Goal: Task Accomplishment & Management: Manage account settings

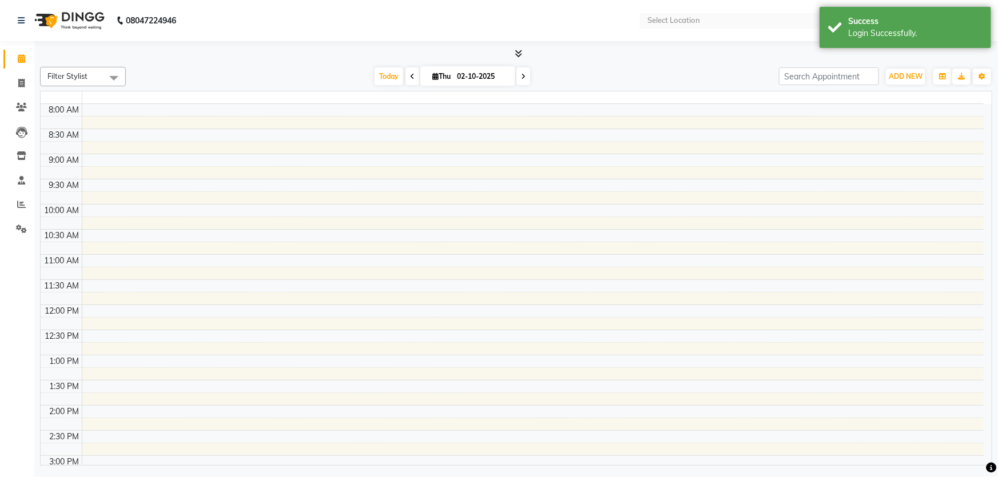
select select "en"
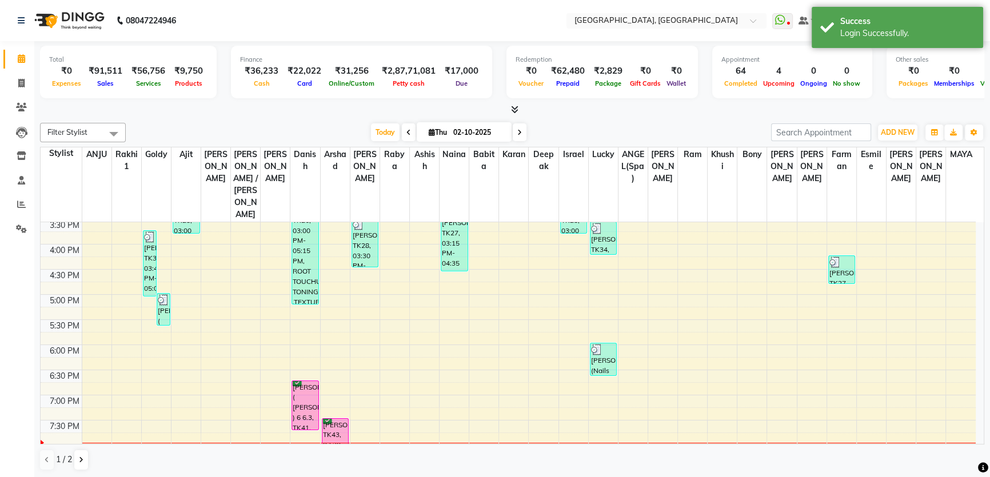
scroll to position [443, 0]
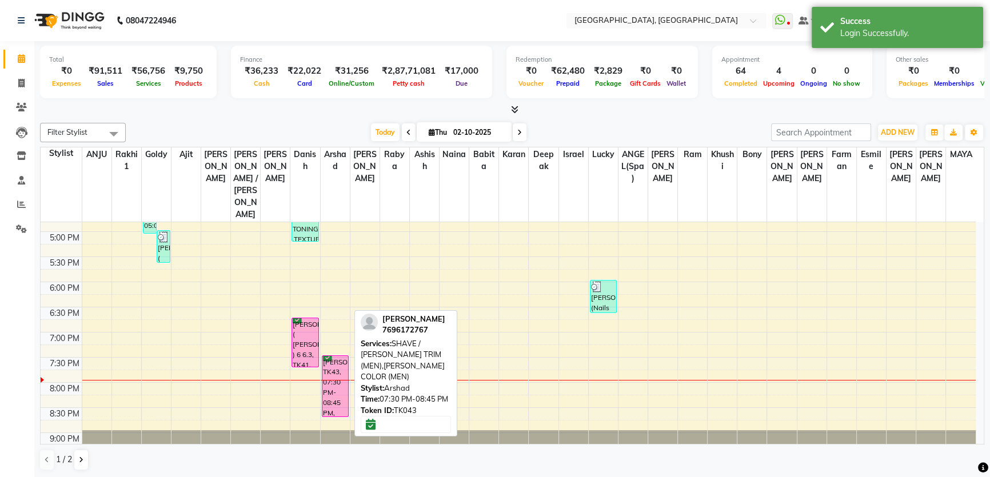
click at [329, 356] on div "[PERSON_NAME], TK43, 07:30 PM-08:45 PM, SHAVE / [PERSON_NAME] TRIM (MEN),[PERSO…" at bounding box center [336, 386] width 26 height 61
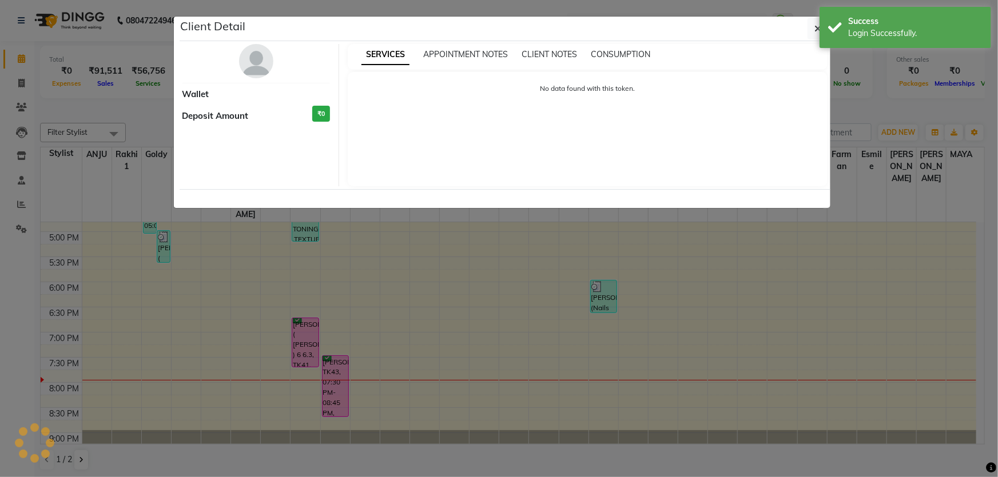
select select "6"
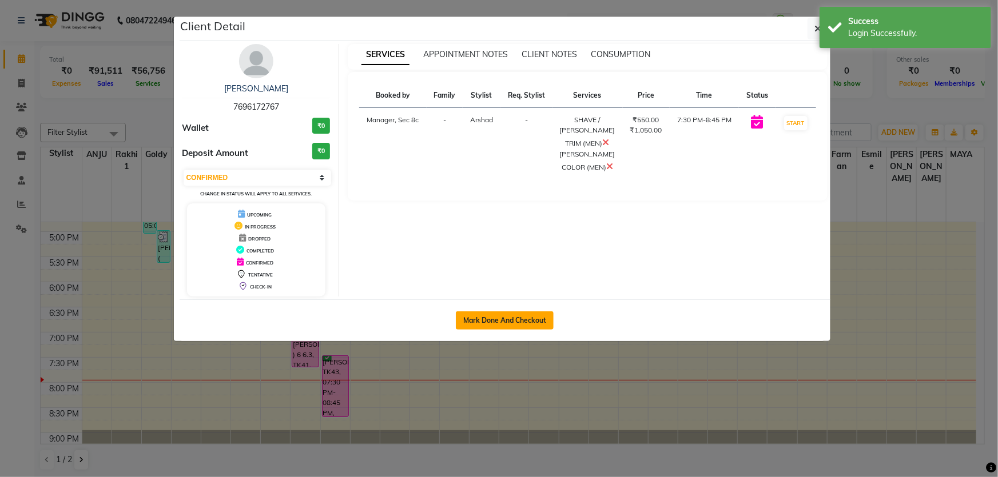
click at [505, 321] on button "Mark Done And Checkout" at bounding box center [505, 321] width 98 height 18
select select "service"
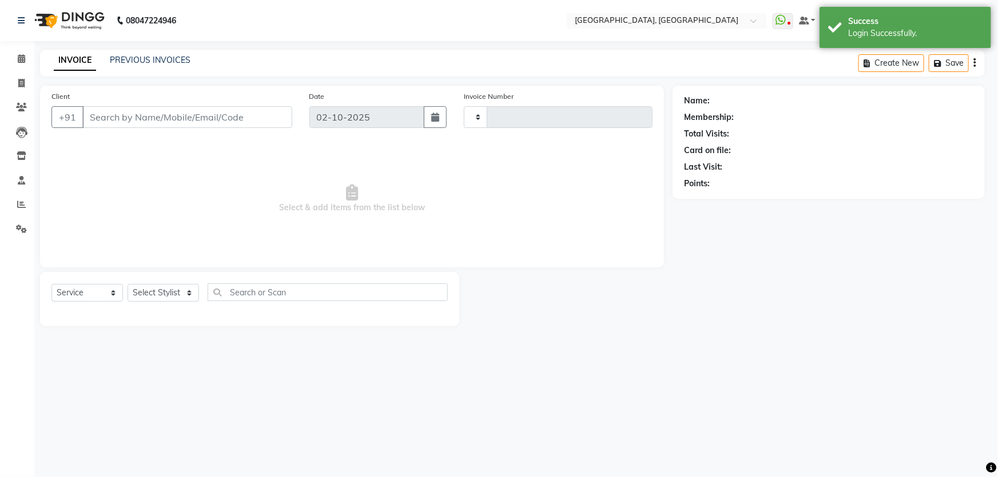
type input "9540"
select select "4281"
type input "7696172767"
select select "25449"
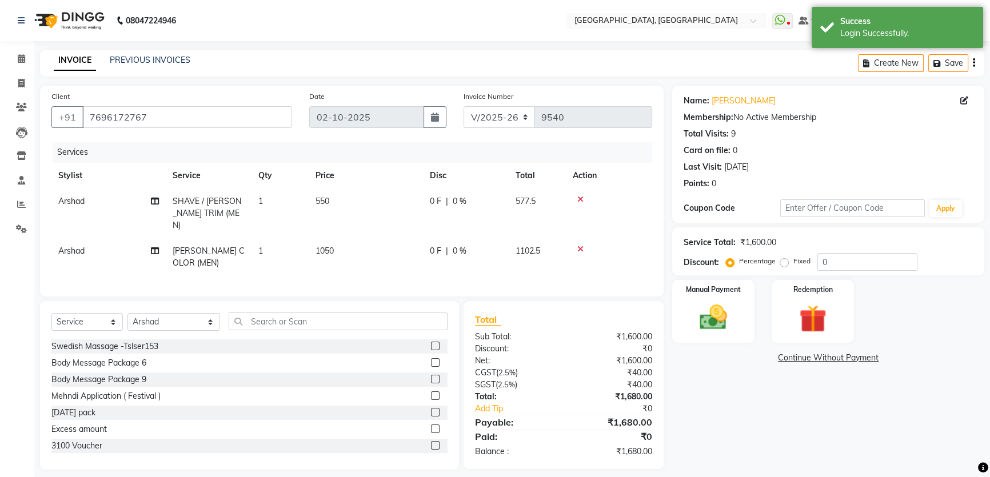
scroll to position [6, 0]
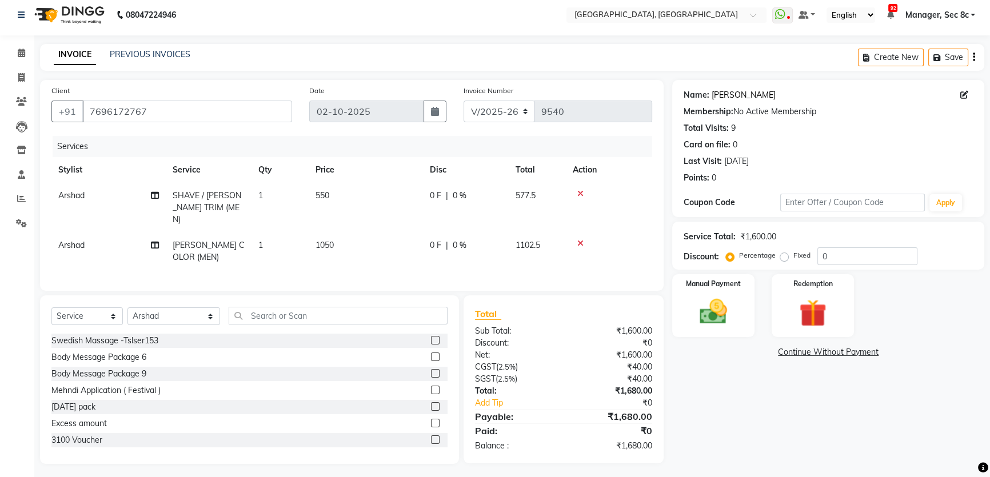
click at [727, 97] on link "[PERSON_NAME]" at bounding box center [744, 95] width 64 height 12
click at [789, 255] on div "Fixed" at bounding box center [797, 256] width 28 height 14
click at [794, 254] on label "Fixed" at bounding box center [802, 255] width 17 height 10
click at [783, 254] on input "Fixed" at bounding box center [787, 256] width 8 height 8
radio input "true"
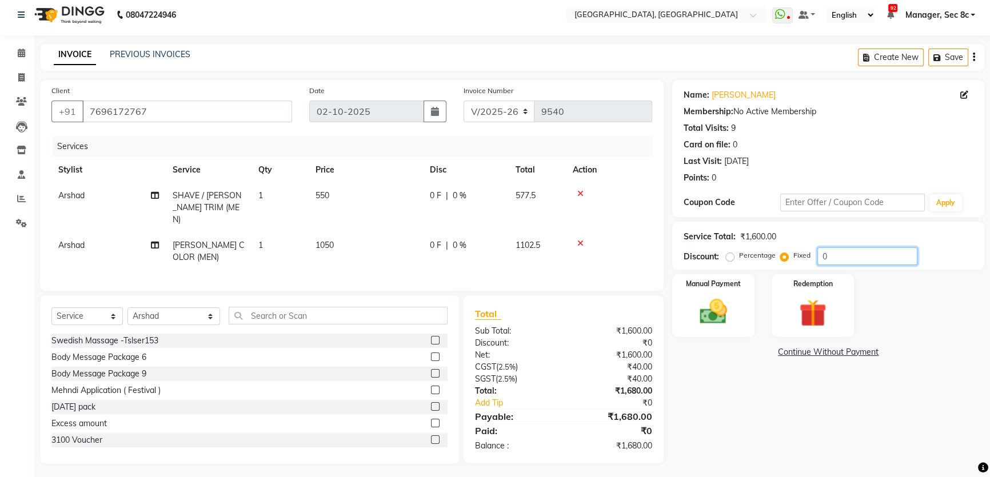
drag, startPoint x: 846, startPoint y: 256, endPoint x: 796, endPoint y: 260, distance: 49.9
click at [796, 260] on div "Percentage Fixed 0" at bounding box center [823, 257] width 189 height 18
type input "1"
type input "530"
drag, startPoint x: 732, startPoint y: 301, endPoint x: 787, endPoint y: 308, distance: 55.3
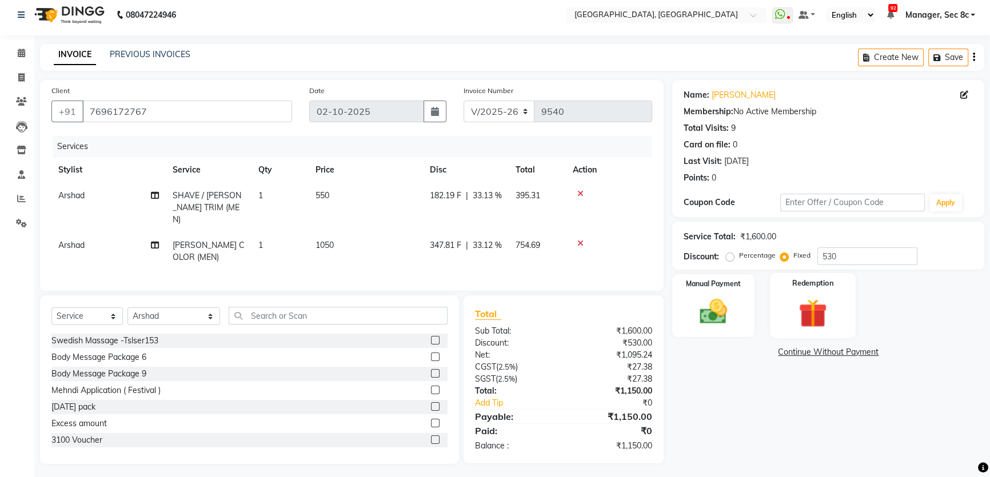
click at [732, 301] on img at bounding box center [713, 311] width 45 height 31
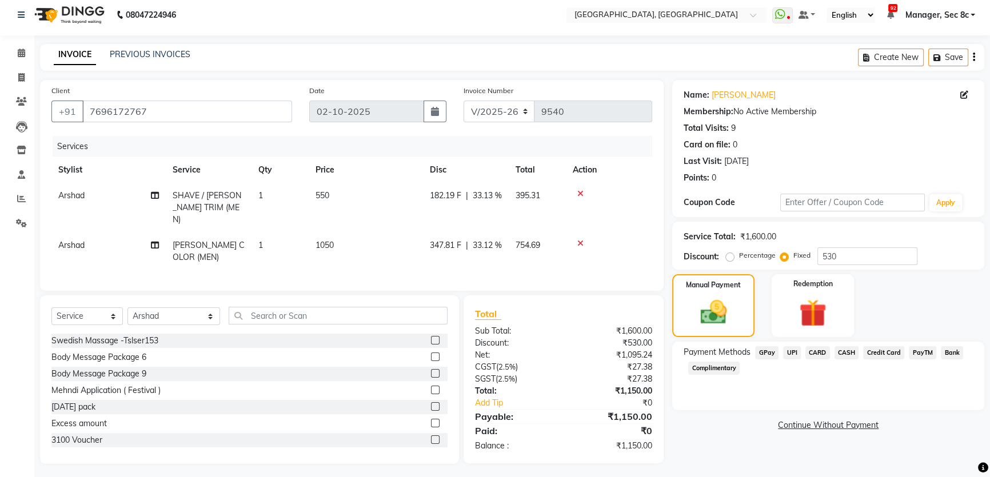
click at [797, 352] on span "UPI" at bounding box center [792, 353] width 18 height 13
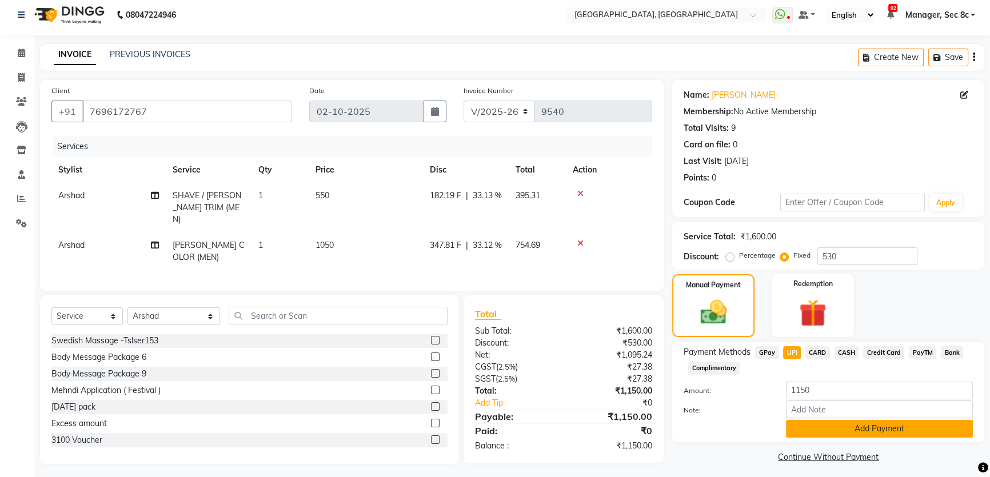
click at [818, 433] on button "Add Payment" at bounding box center [879, 429] width 187 height 18
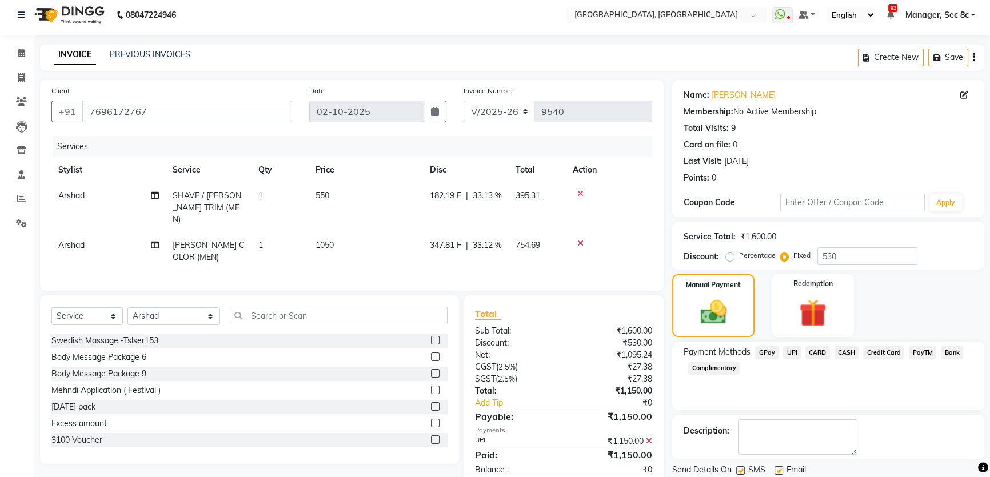
scroll to position [43, 0]
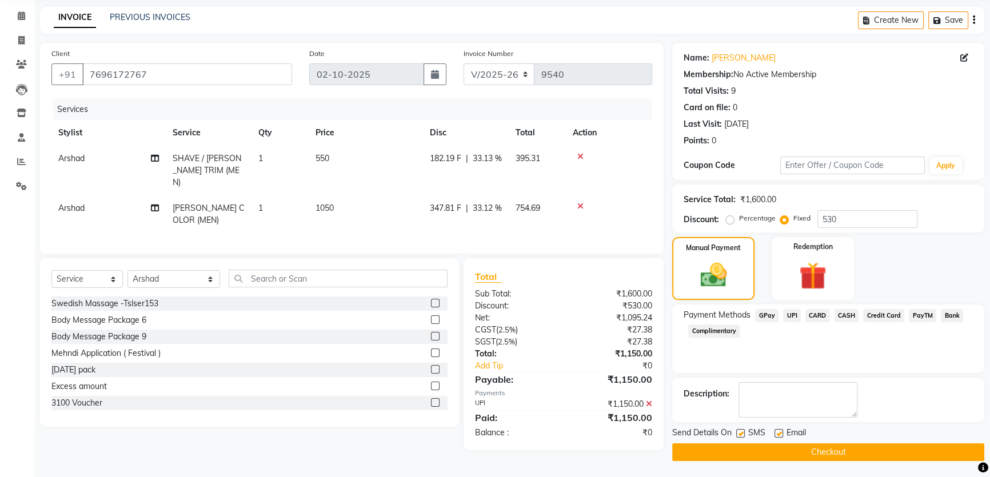
click at [742, 435] on label at bounding box center [741, 433] width 9 height 9
click at [742, 435] on input "checkbox" at bounding box center [740, 434] width 7 height 7
checkbox input "false"
click at [767, 448] on button "Checkout" at bounding box center [828, 453] width 312 height 18
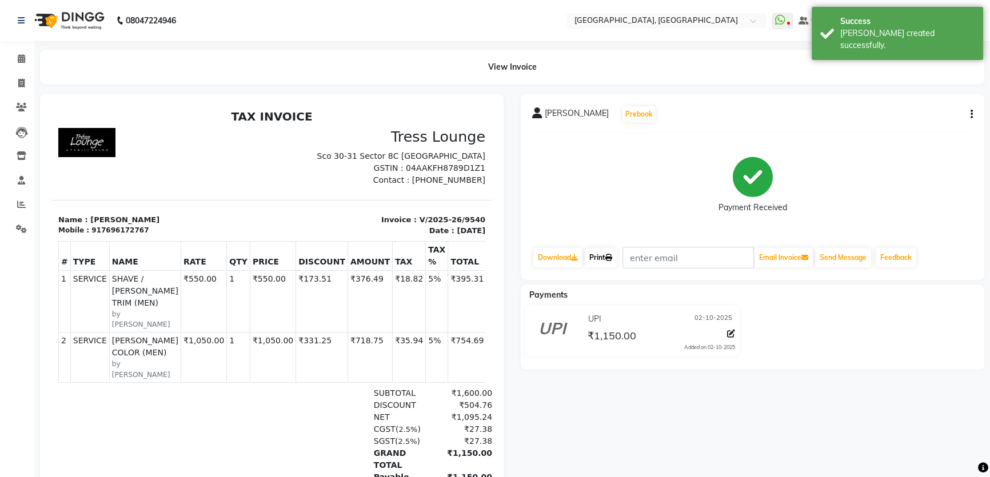
click at [597, 252] on link "Print" at bounding box center [601, 257] width 32 height 19
click at [23, 78] on span at bounding box center [21, 83] width 20 height 13
select select "service"
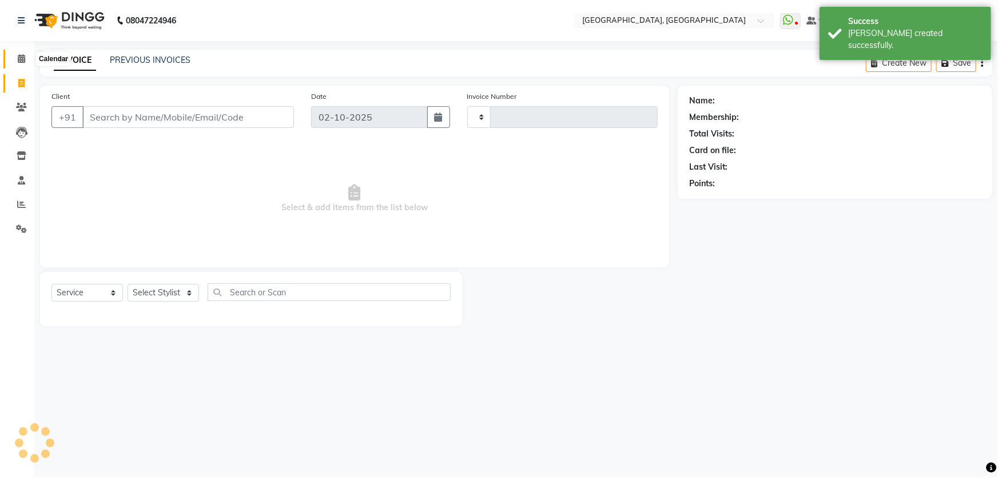
click at [22, 55] on icon at bounding box center [21, 58] width 7 height 9
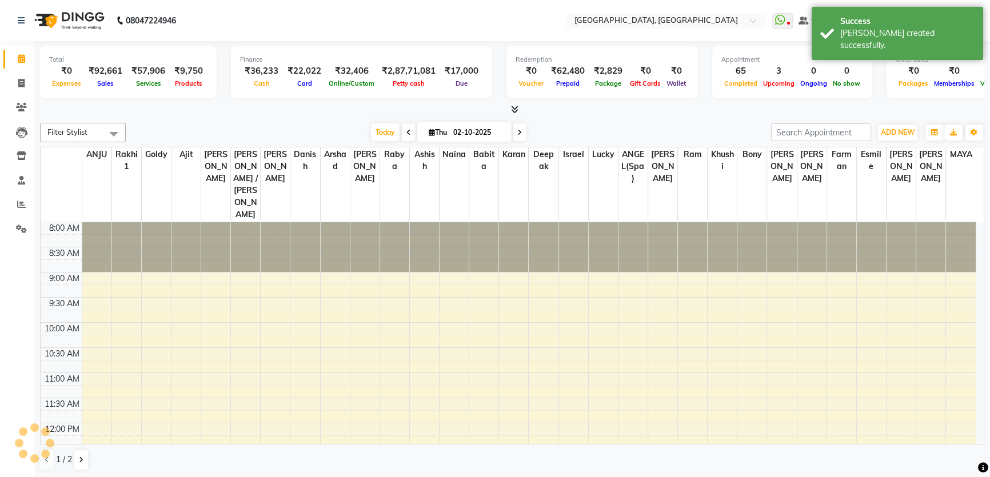
scroll to position [421, 0]
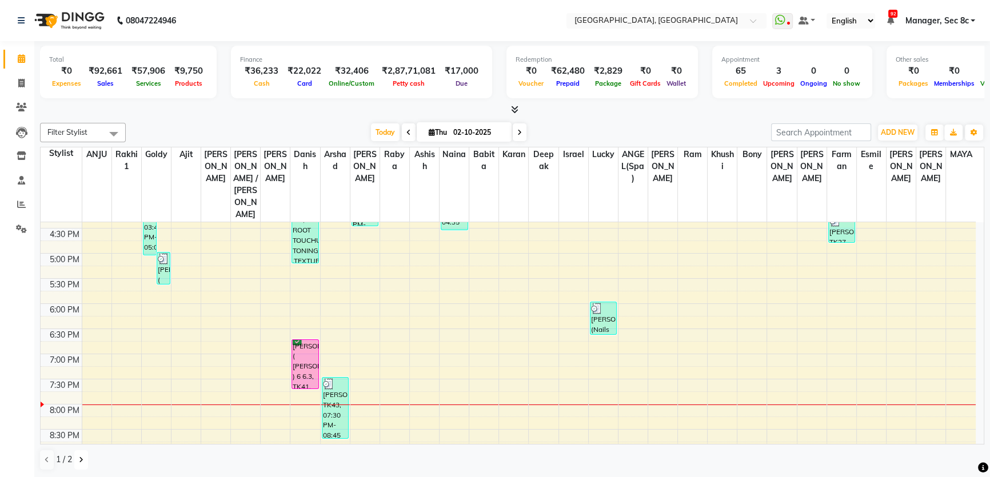
click at [81, 461] on icon at bounding box center [81, 460] width 5 height 7
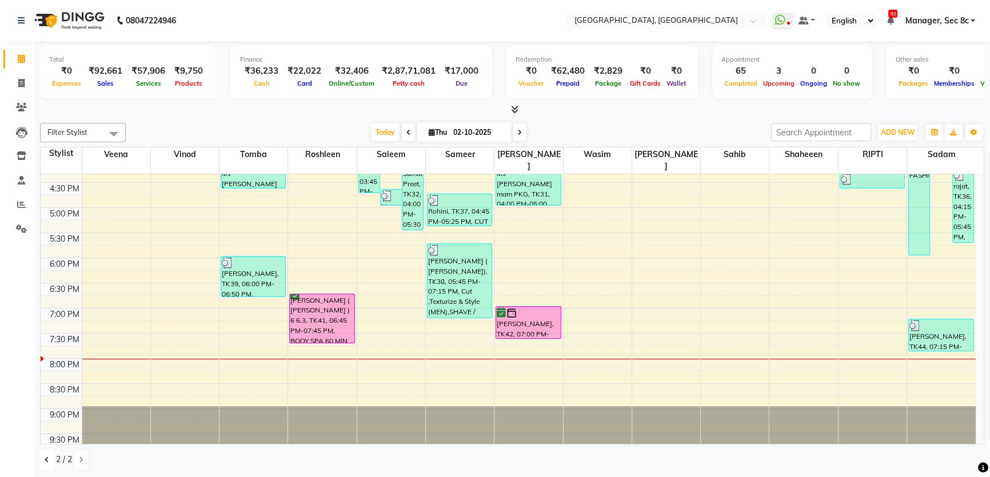
click at [48, 457] on icon at bounding box center [47, 460] width 5 height 7
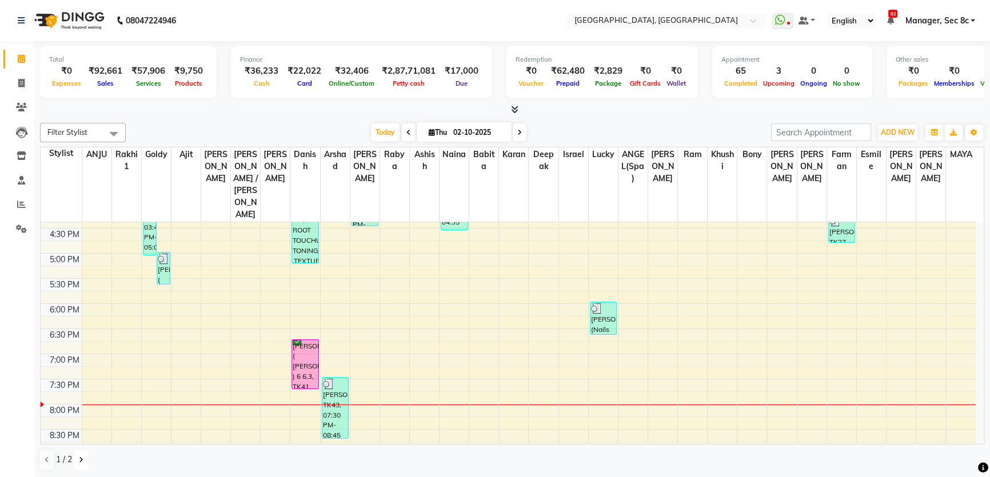
click at [82, 457] on icon at bounding box center [81, 460] width 5 height 7
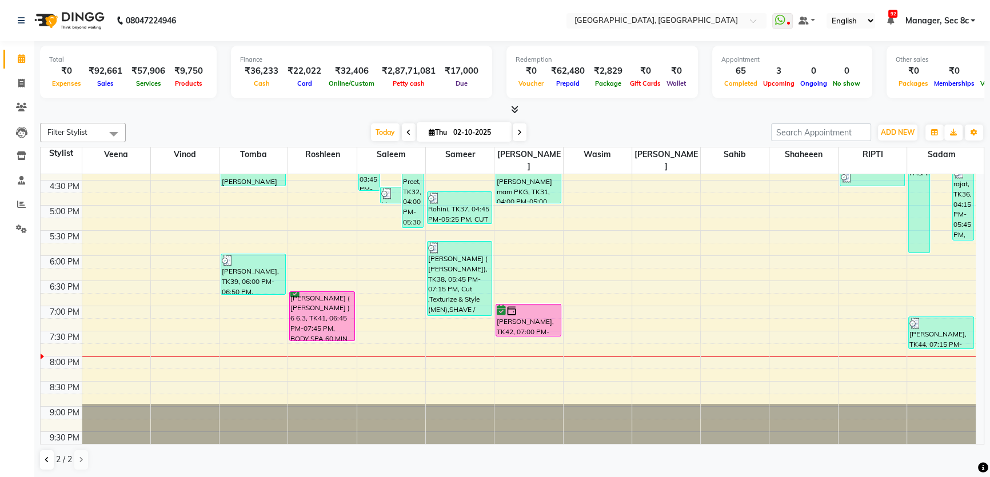
scroll to position [419, 0]
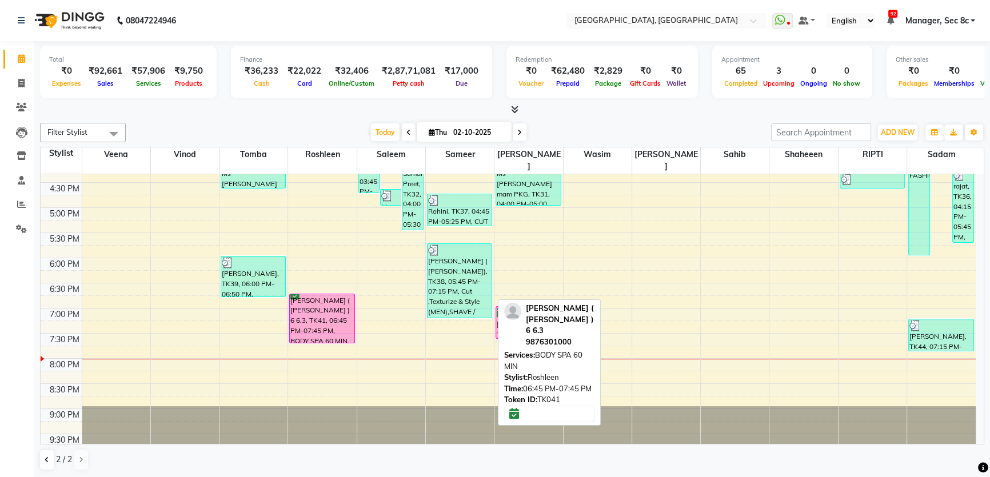
click at [347, 309] on div "[PERSON_NAME] ( [PERSON_NAME] ) 6 6.3, TK41, 06:45 PM-07:45 PM, BODY SPA 60 MIN" at bounding box center [322, 319] width 64 height 49
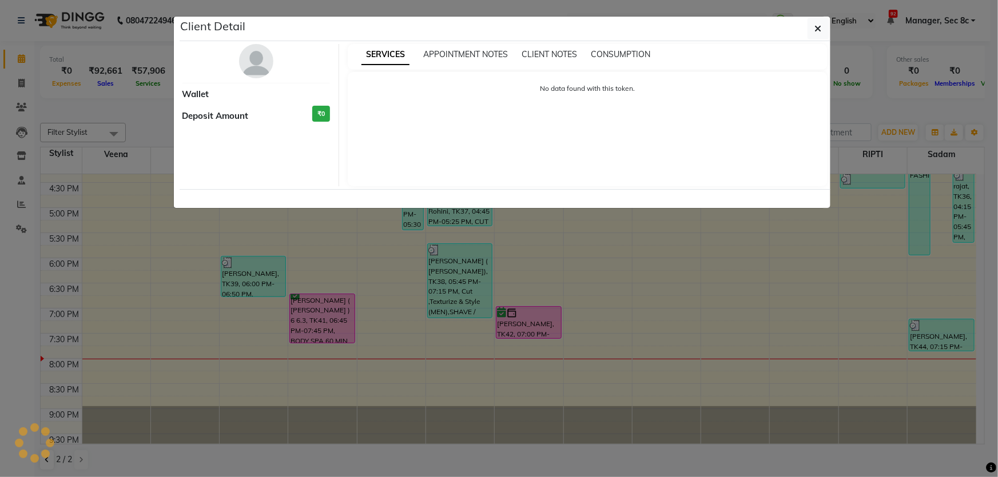
select select "6"
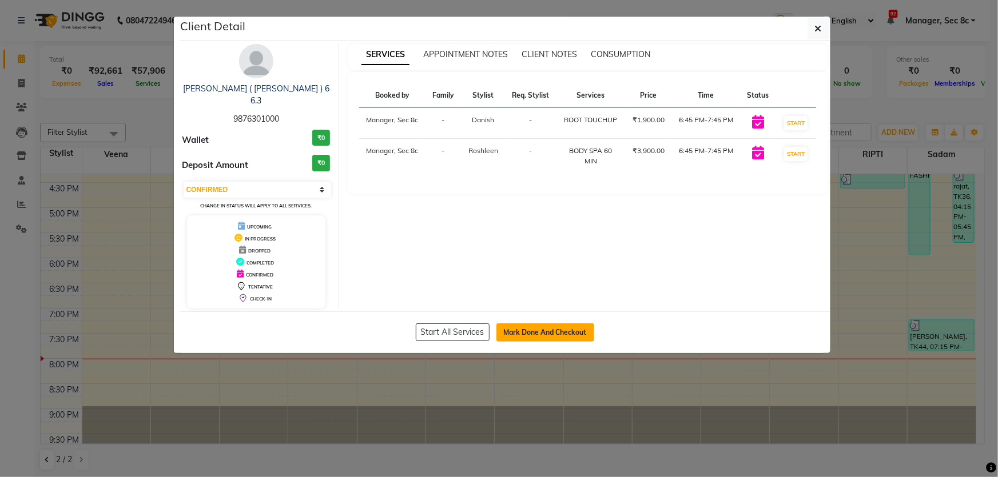
click at [562, 324] on button "Mark Done And Checkout" at bounding box center [545, 333] width 98 height 18
select select "service"
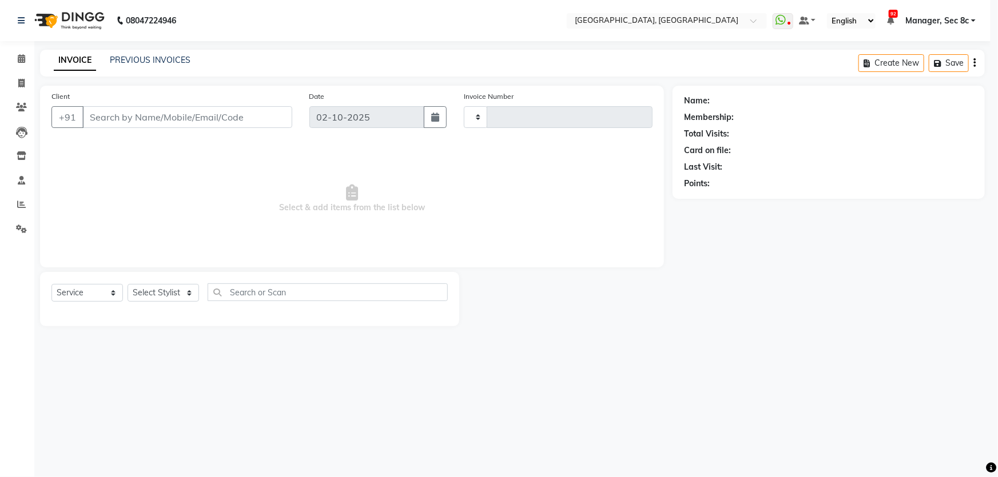
type input "9541"
select select "4281"
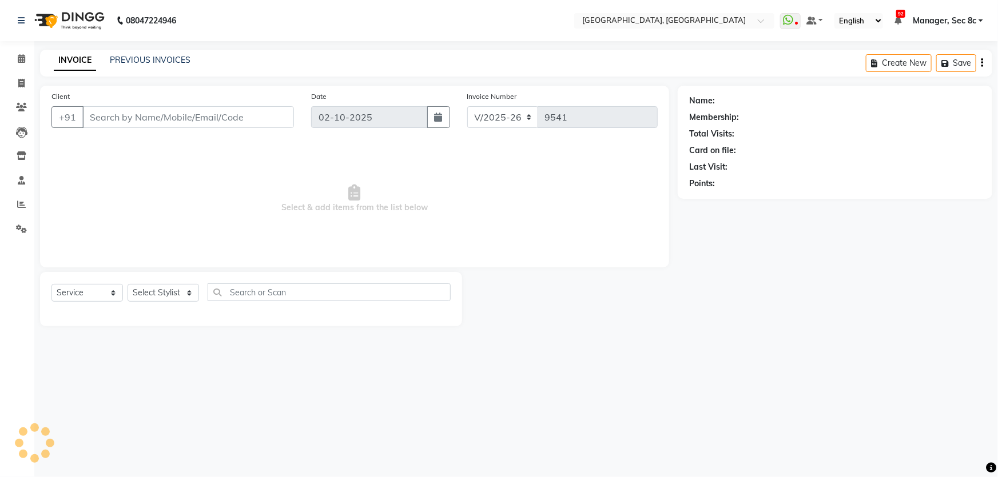
type input "9876301000"
select select "25448"
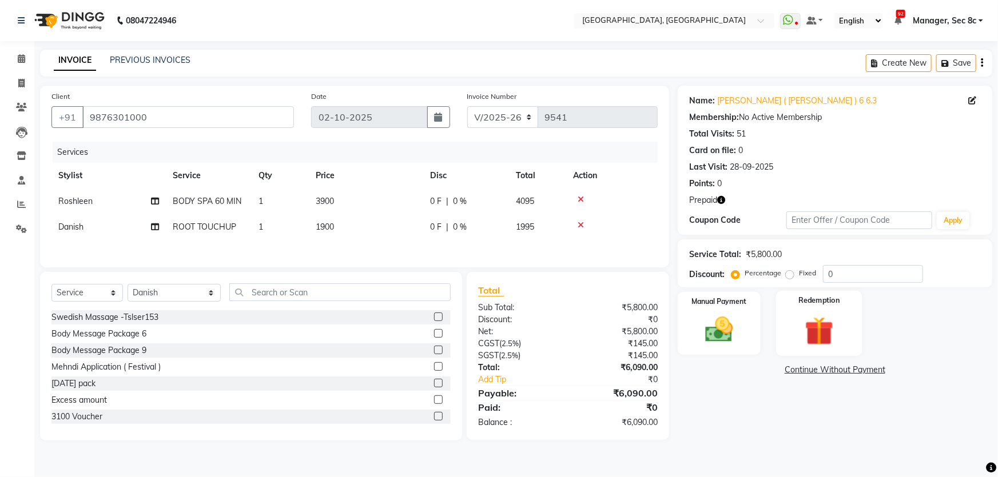
click at [799, 313] on div "Redemption" at bounding box center [819, 324] width 86 height 66
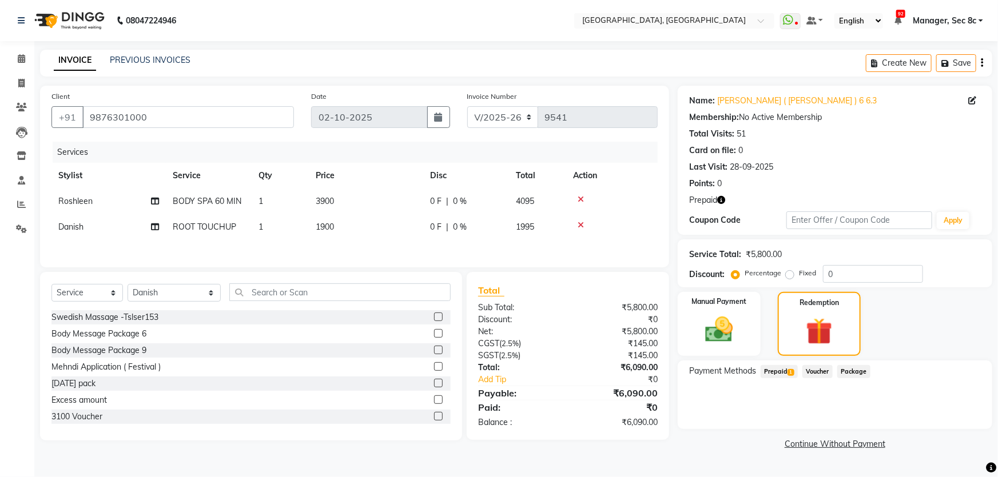
click at [796, 370] on span "Prepaid 1" at bounding box center [779, 371] width 37 height 13
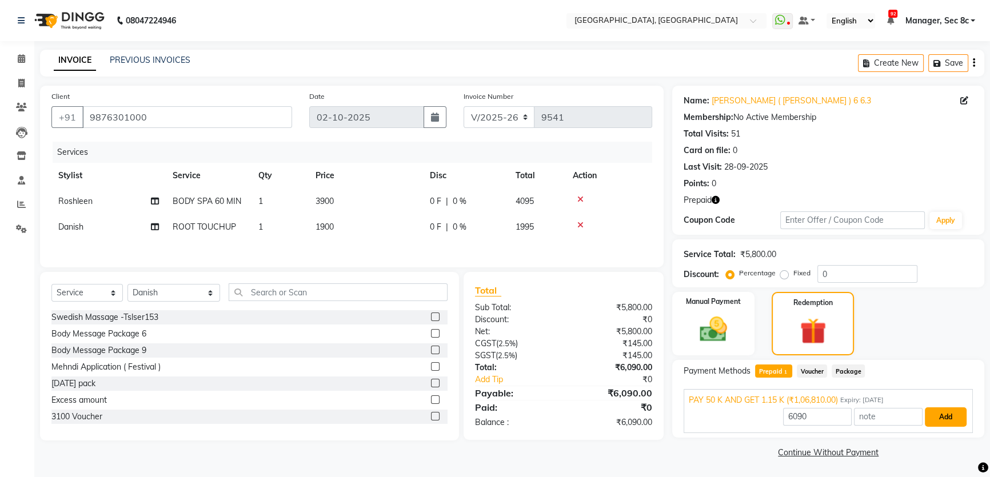
click at [938, 417] on button "Add" at bounding box center [946, 417] width 42 height 19
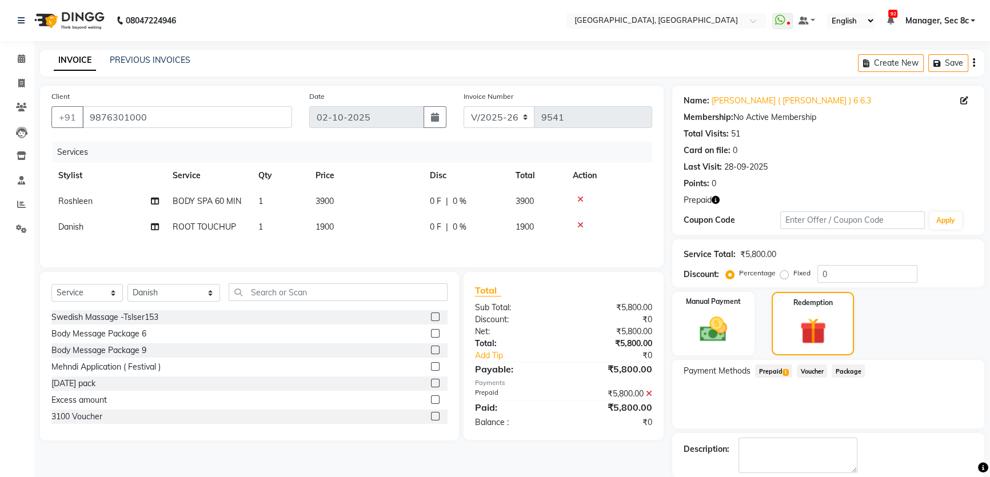
scroll to position [56, 0]
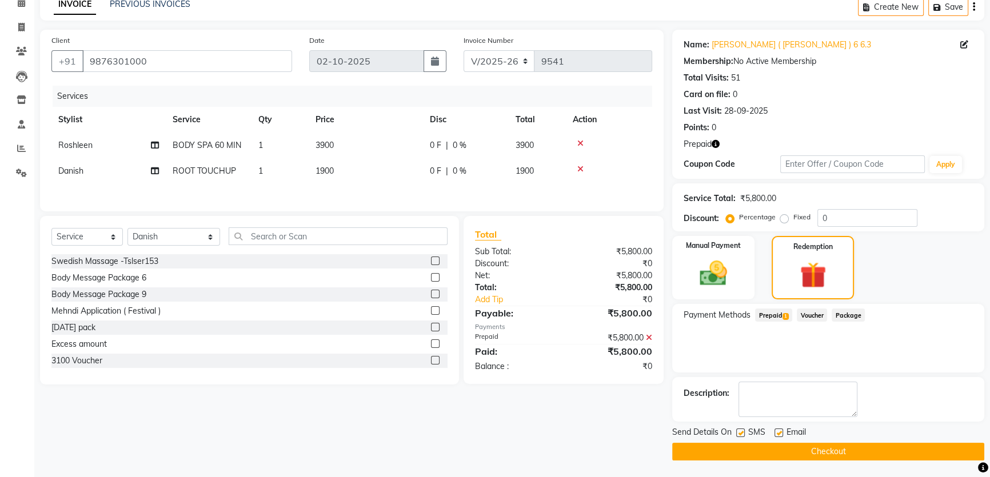
click at [741, 431] on label at bounding box center [741, 433] width 9 height 9
click at [741, 431] on input "checkbox" at bounding box center [740, 433] width 7 height 7
checkbox input "false"
click at [761, 447] on button "Checkout" at bounding box center [828, 452] width 312 height 18
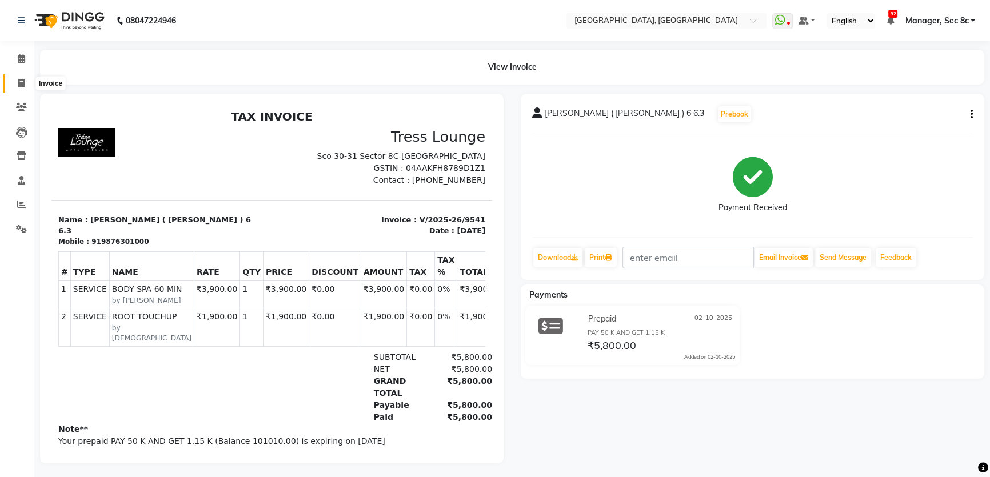
drag, startPoint x: 14, startPoint y: 81, endPoint x: 24, endPoint y: 60, distance: 23.0
click at [14, 80] on span at bounding box center [21, 83] width 20 height 13
click at [24, 60] on icon at bounding box center [21, 58] width 7 height 9
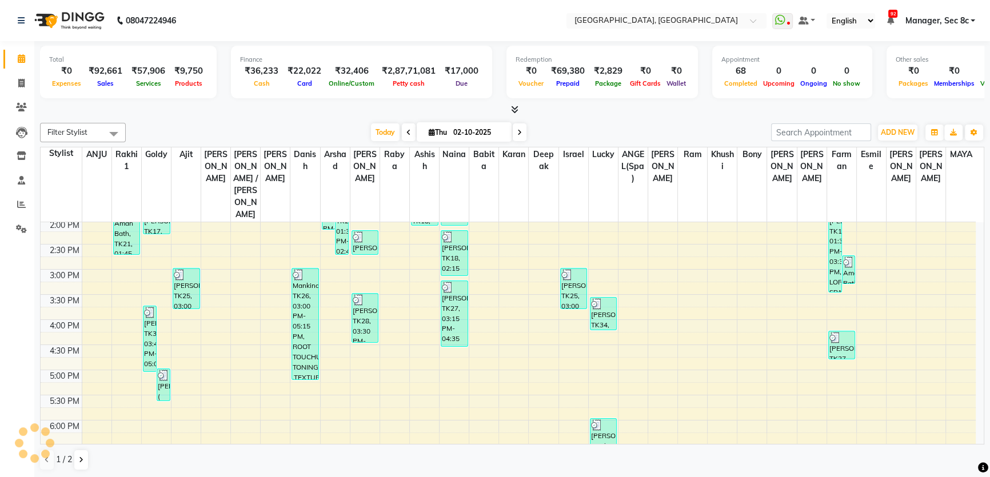
scroll to position [312, 0]
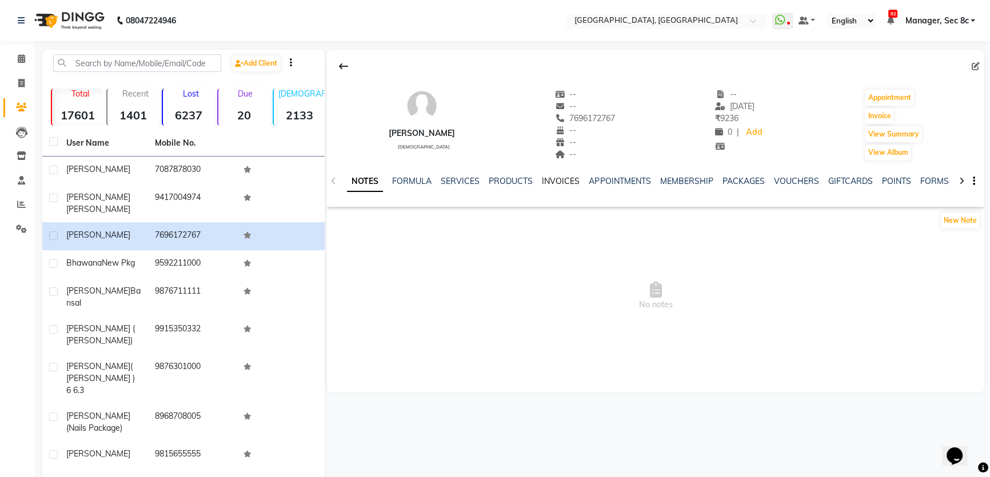
drag, startPoint x: 555, startPoint y: 183, endPoint x: 572, endPoint y: 189, distance: 17.5
click at [556, 183] on link "INVOICES" at bounding box center [561, 181] width 38 height 10
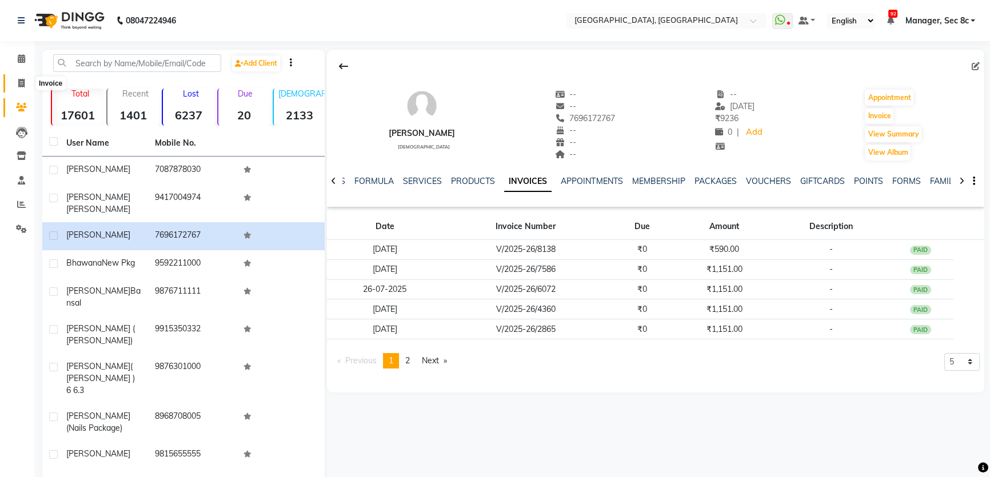
drag, startPoint x: 17, startPoint y: 88, endPoint x: 16, endPoint y: 69, distance: 18.9
click at [17, 87] on span at bounding box center [21, 83] width 20 height 13
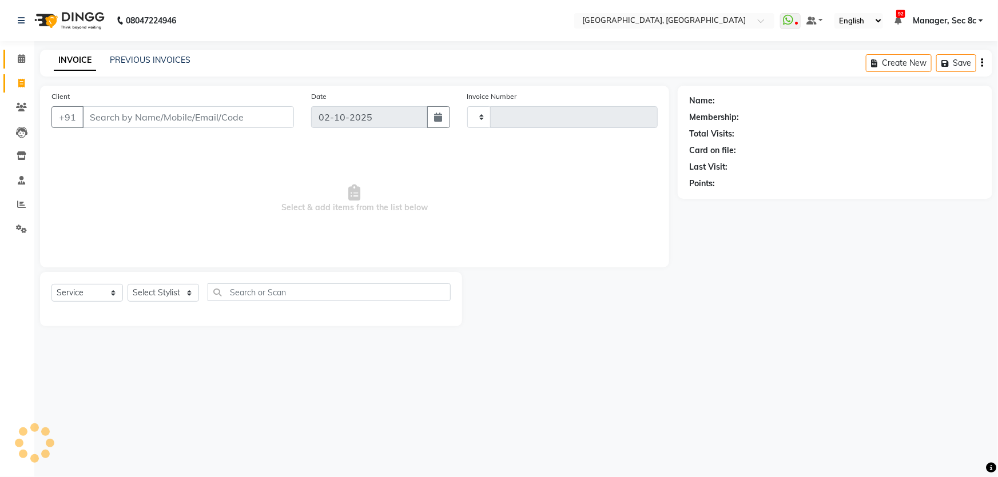
click at [16, 64] on span at bounding box center [21, 59] width 20 height 13
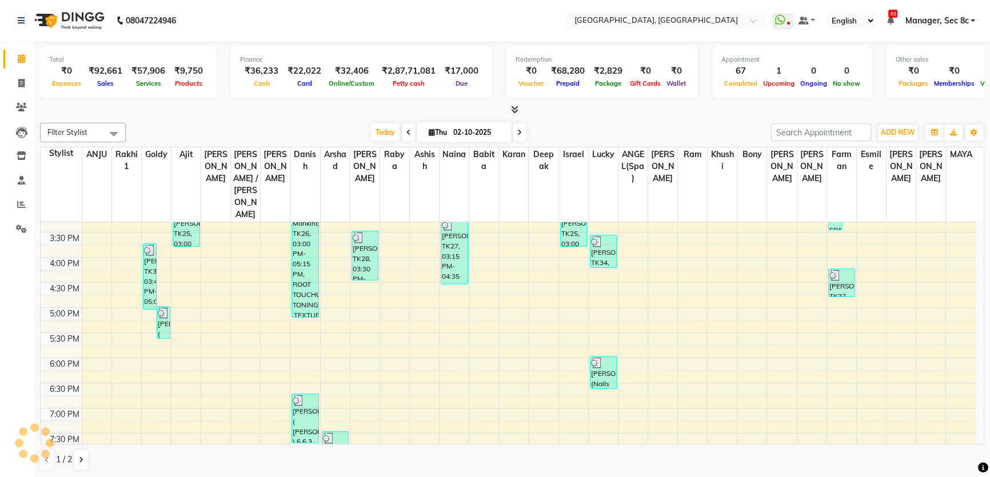
scroll to position [443, 0]
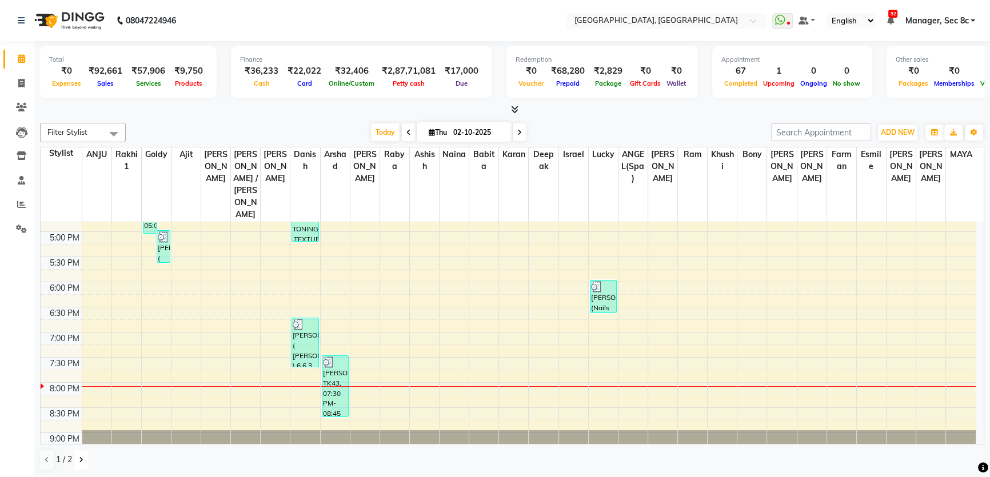
click at [86, 460] on button at bounding box center [81, 460] width 14 height 19
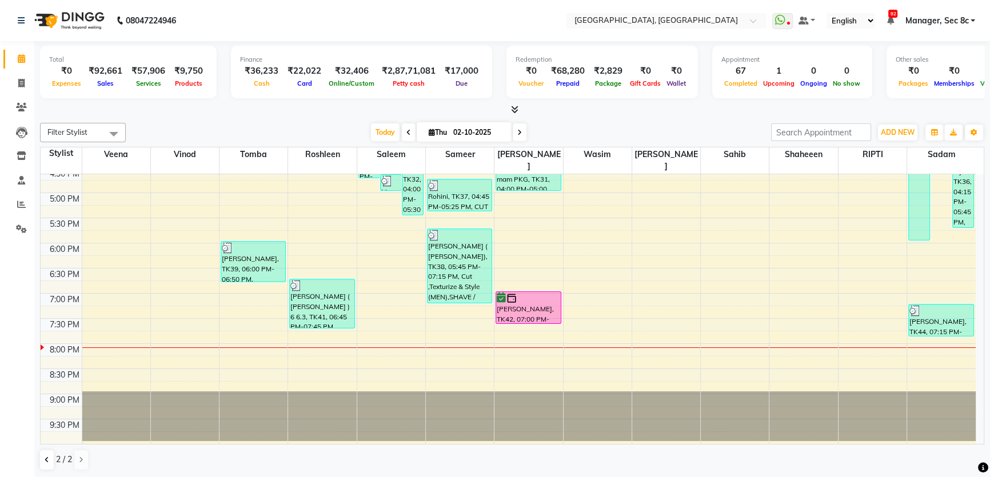
scroll to position [419, 0]
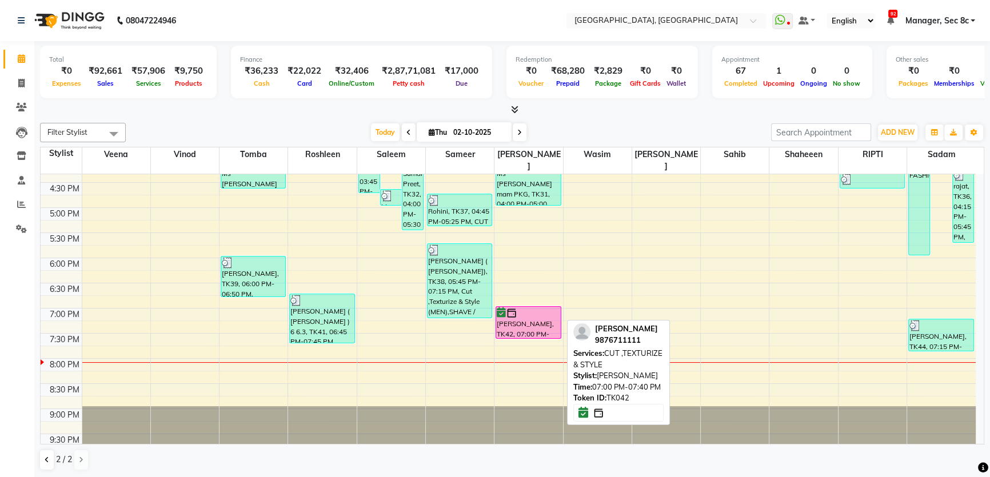
click at [513, 308] on div "[PERSON_NAME], TK42, 07:00 PM-07:40 PM, CUT ,TEXTURIZE & STYLE" at bounding box center [528, 322] width 64 height 31
select select "6"
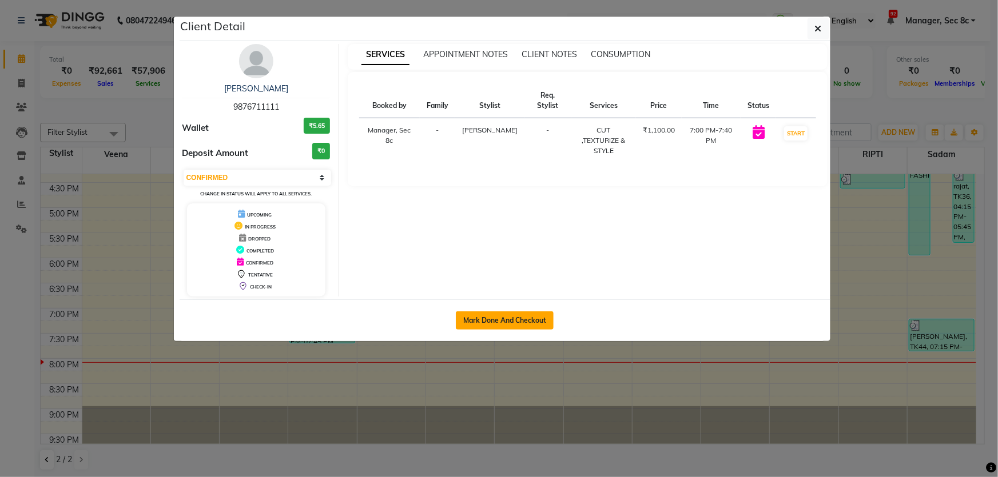
click at [523, 319] on button "Mark Done And Checkout" at bounding box center [505, 321] width 98 height 18
select select "service"
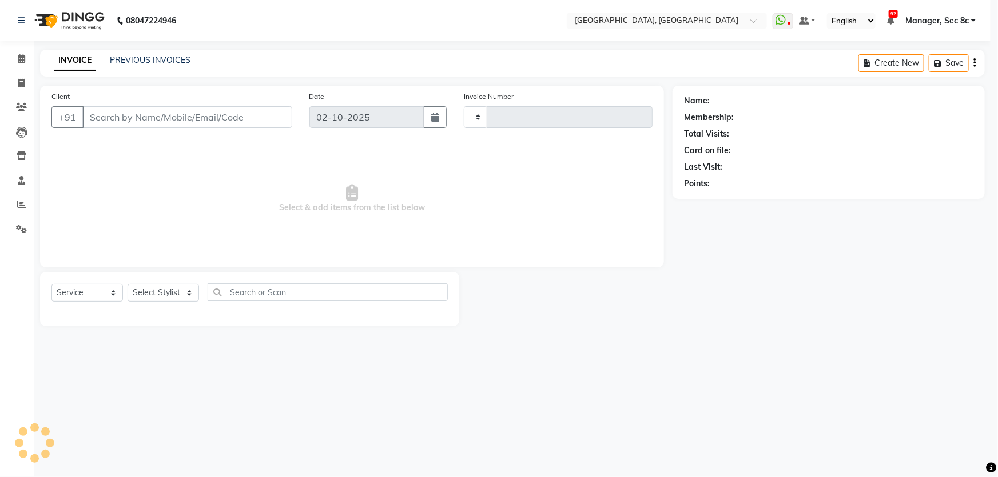
type input "9542"
select select "4281"
type input "9876711111"
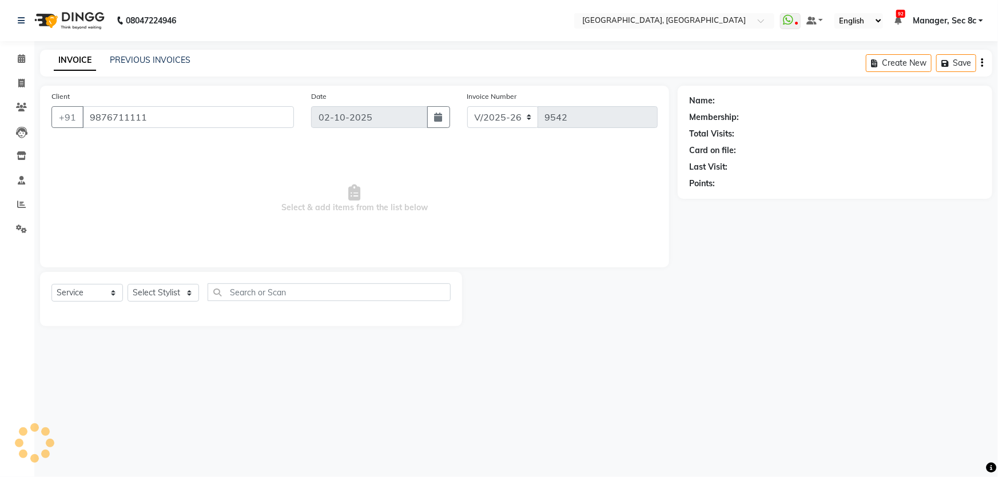
select select "25447"
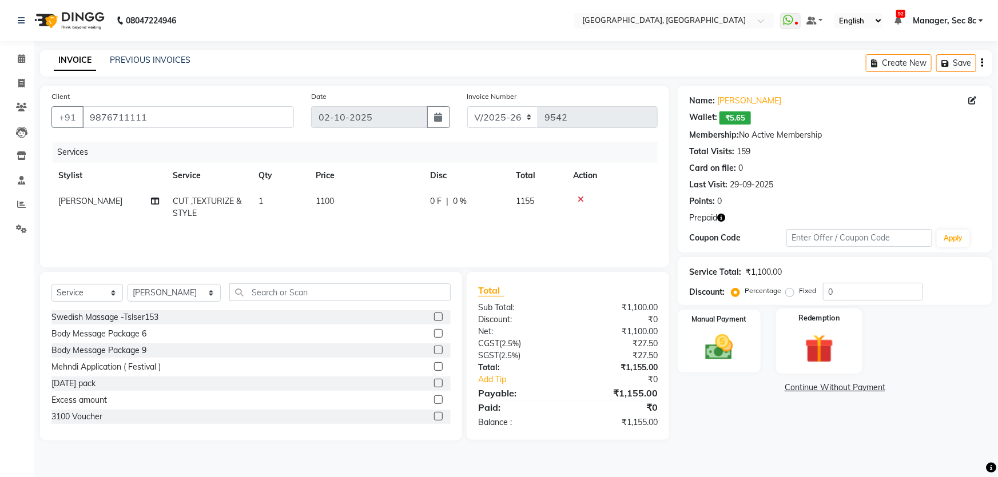
click at [818, 320] on label "Redemption" at bounding box center [819, 318] width 41 height 11
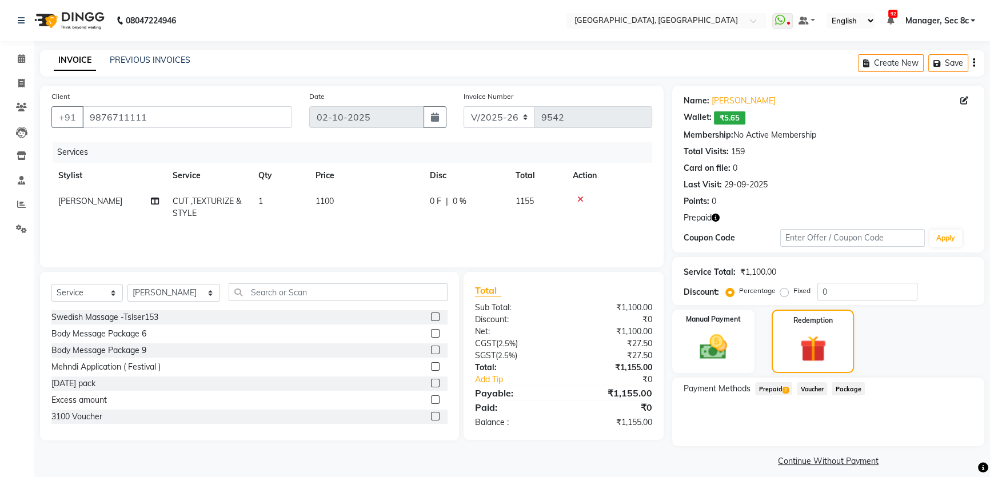
click at [782, 395] on span "Prepaid 2" at bounding box center [773, 389] width 37 height 13
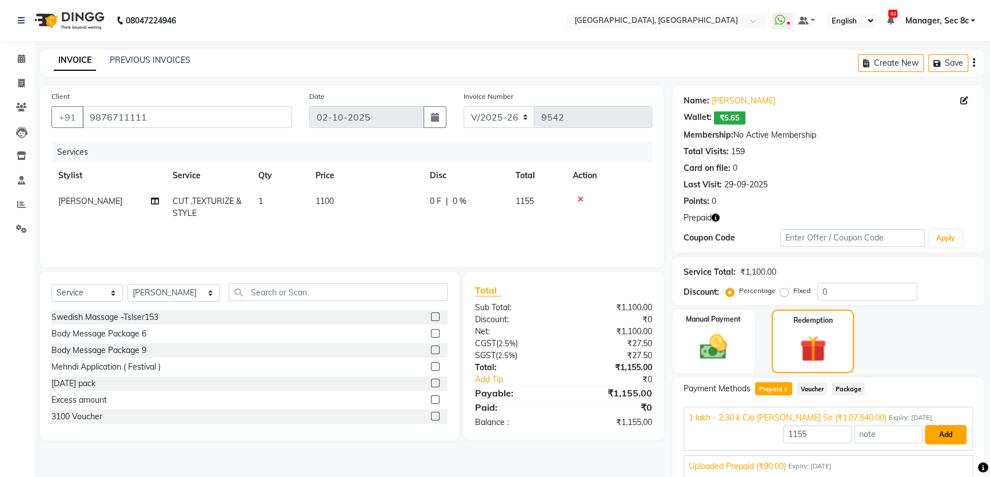
click at [945, 431] on button "Add" at bounding box center [946, 434] width 42 height 19
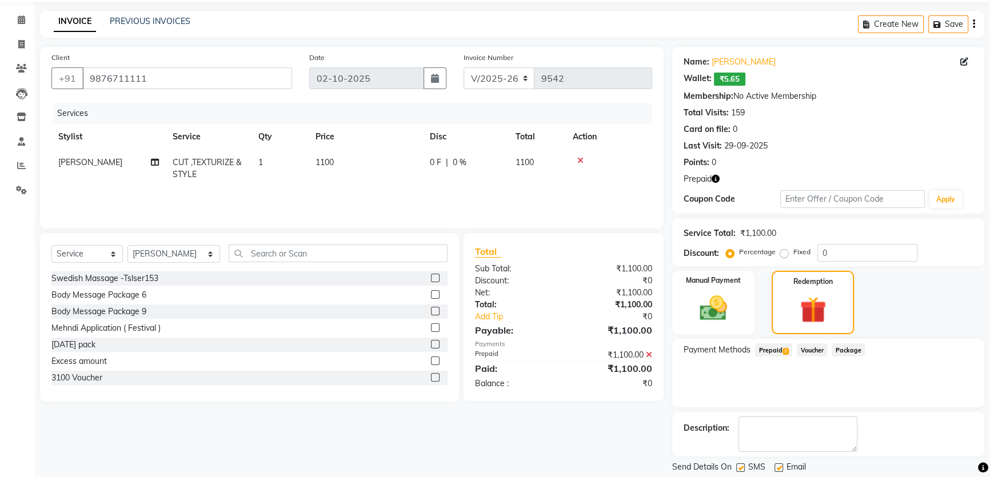
scroll to position [74, 0]
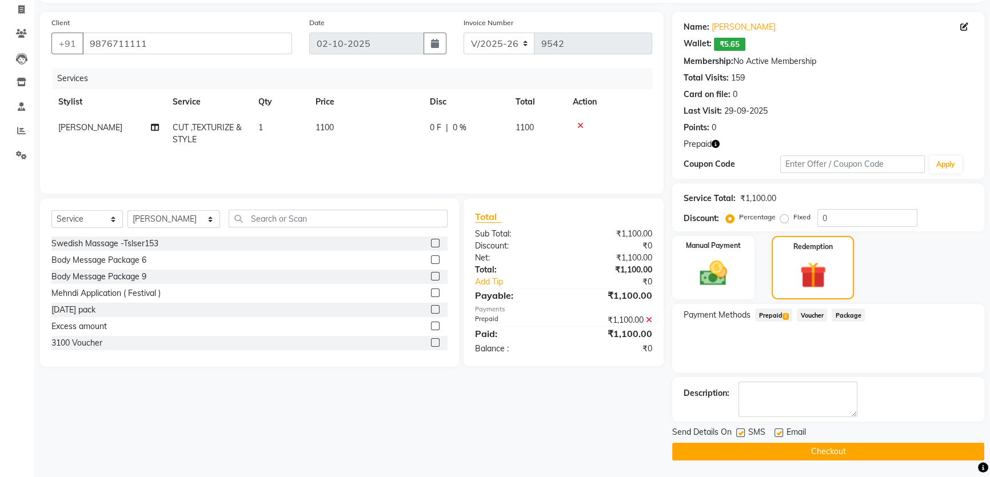
click at [825, 447] on button "Checkout" at bounding box center [828, 452] width 312 height 18
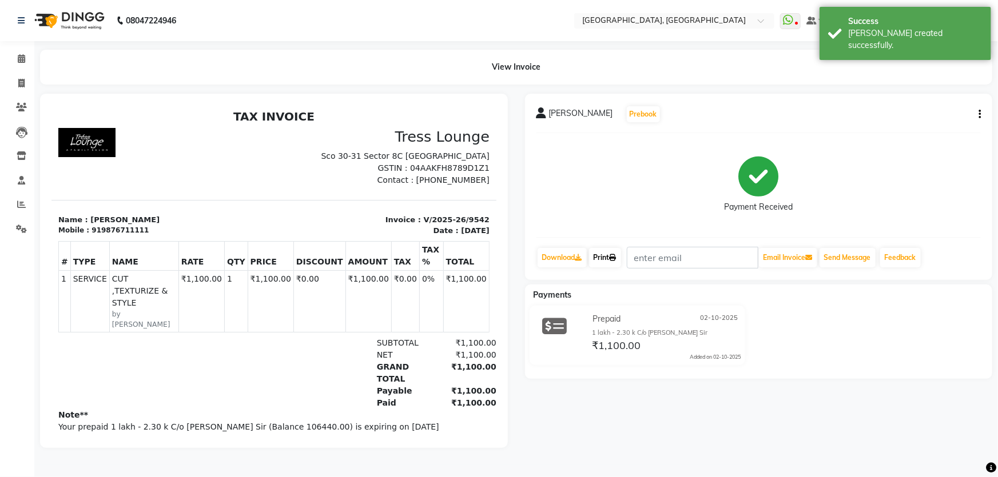
click at [615, 251] on link "Print" at bounding box center [605, 257] width 32 height 19
click at [602, 264] on link "Print" at bounding box center [605, 257] width 32 height 19
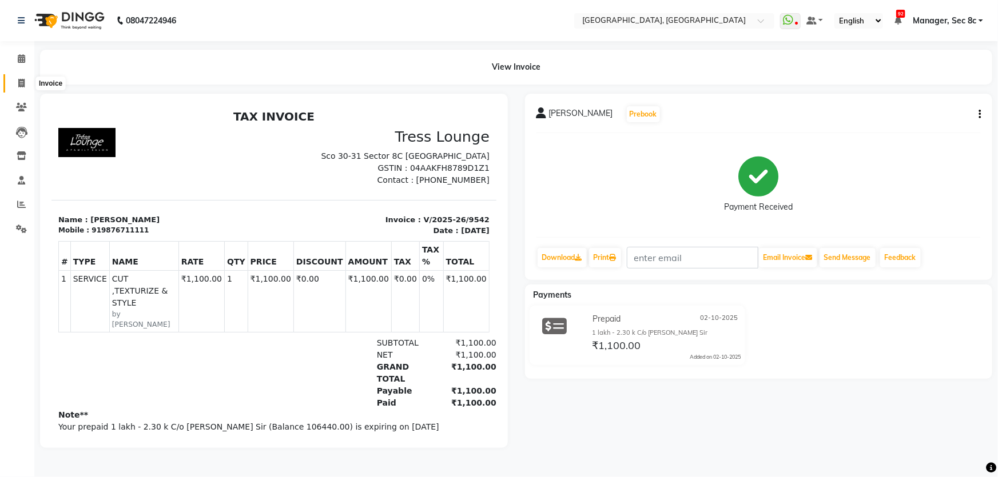
click at [13, 81] on span at bounding box center [21, 83] width 20 height 13
select select "service"
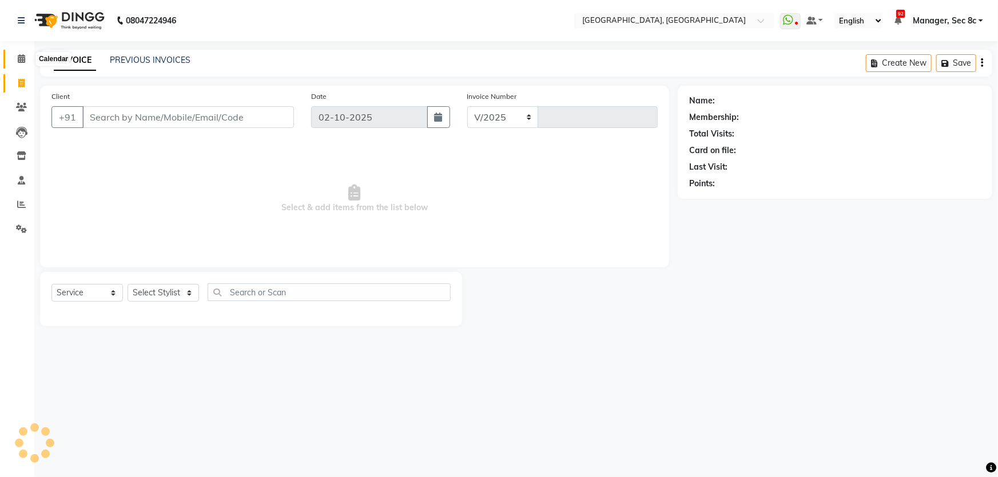
click at [18, 59] on icon at bounding box center [21, 58] width 7 height 9
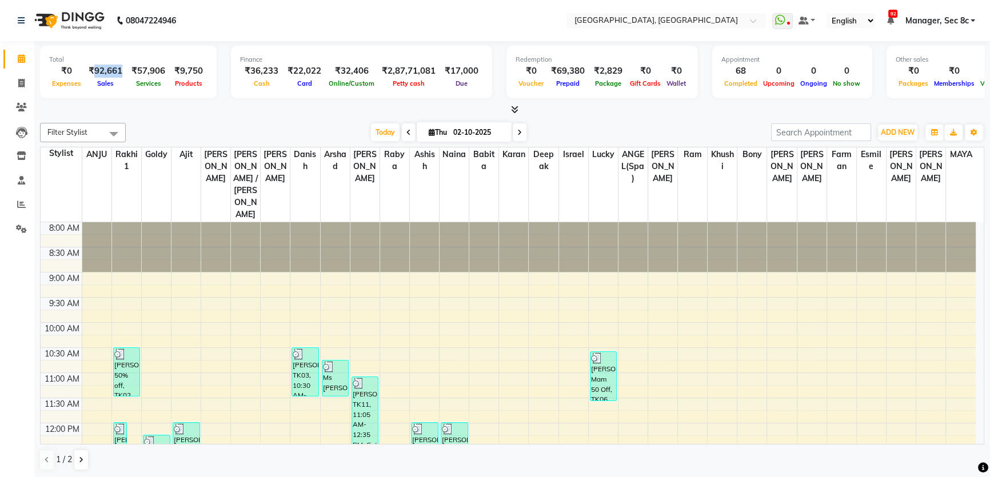
drag, startPoint x: 91, startPoint y: 74, endPoint x: 119, endPoint y: 74, distance: 27.4
click at [119, 74] on div "₹92,661" at bounding box center [105, 71] width 43 height 13
click at [401, 109] on div at bounding box center [512, 110] width 945 height 12
click at [495, 106] on div at bounding box center [512, 110] width 945 height 12
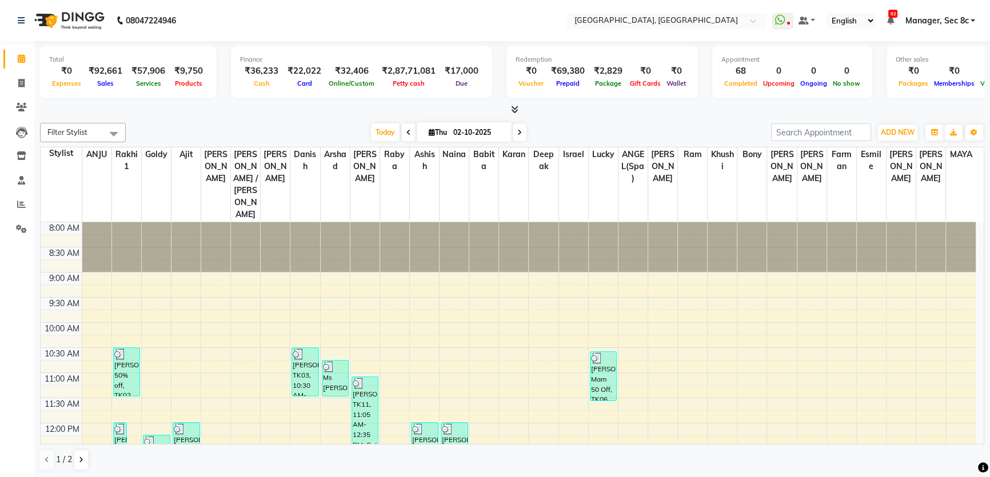
drag, startPoint x: 495, startPoint y: 106, endPoint x: 542, endPoint y: 107, distance: 46.9
click at [542, 107] on div at bounding box center [512, 110] width 945 height 12
